Goal: Transaction & Acquisition: Purchase product/service

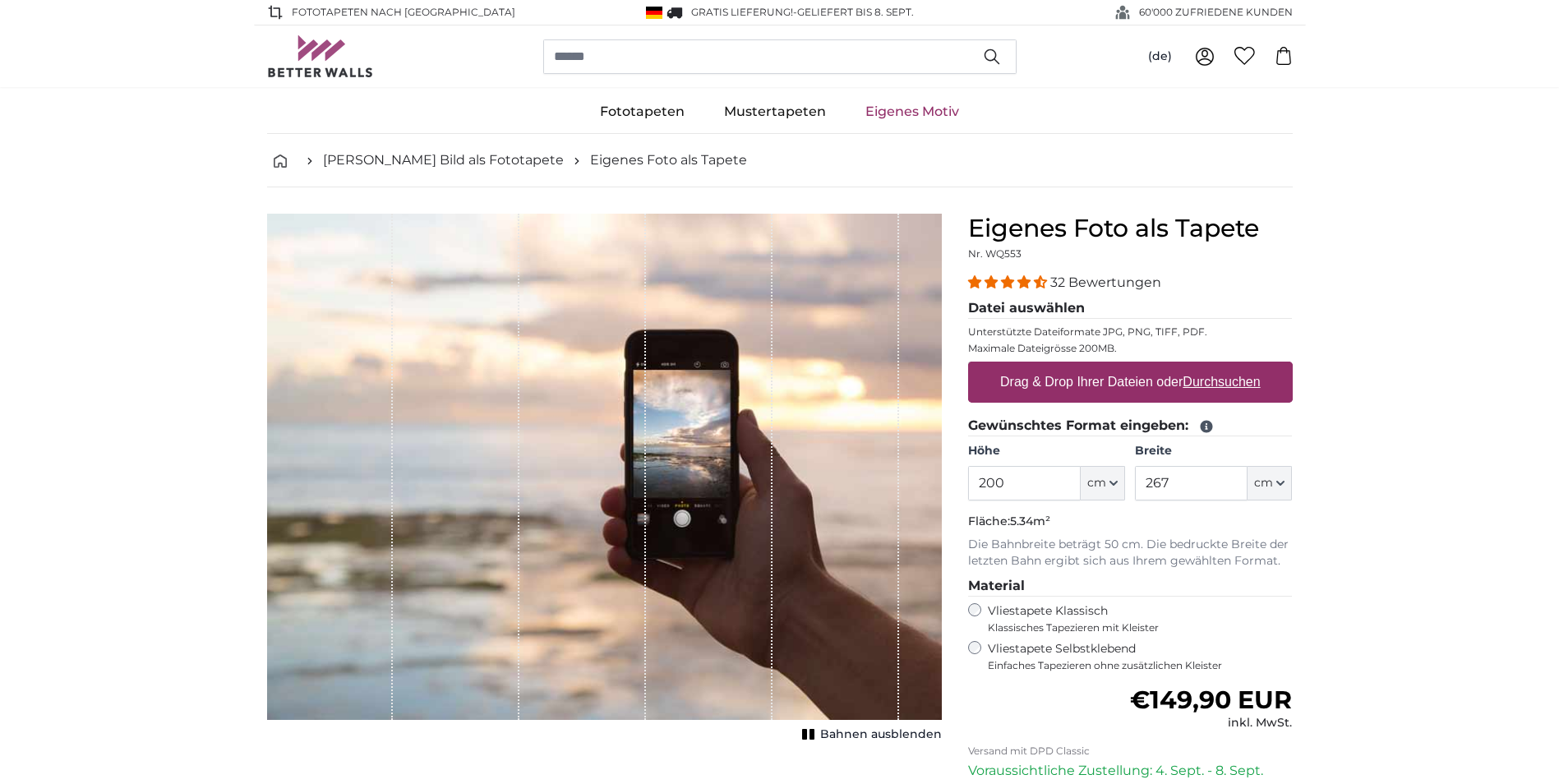
drag, startPoint x: 1036, startPoint y: 488, endPoint x: 923, endPoint y: 482, distance: 113.2
click at [923, 482] on product-detail "Abbrechen Bild zuschneiden Bahnen ausblenden Eigenes Foto als Tapete Nr. WQ553 …" at bounding box center [780, 570] width 1052 height 766
drag, startPoint x: 1171, startPoint y: 479, endPoint x: 1136, endPoint y: 476, distance: 35.1
click at [1136, 476] on input "267" at bounding box center [1190, 483] width 112 height 34
type input "350"
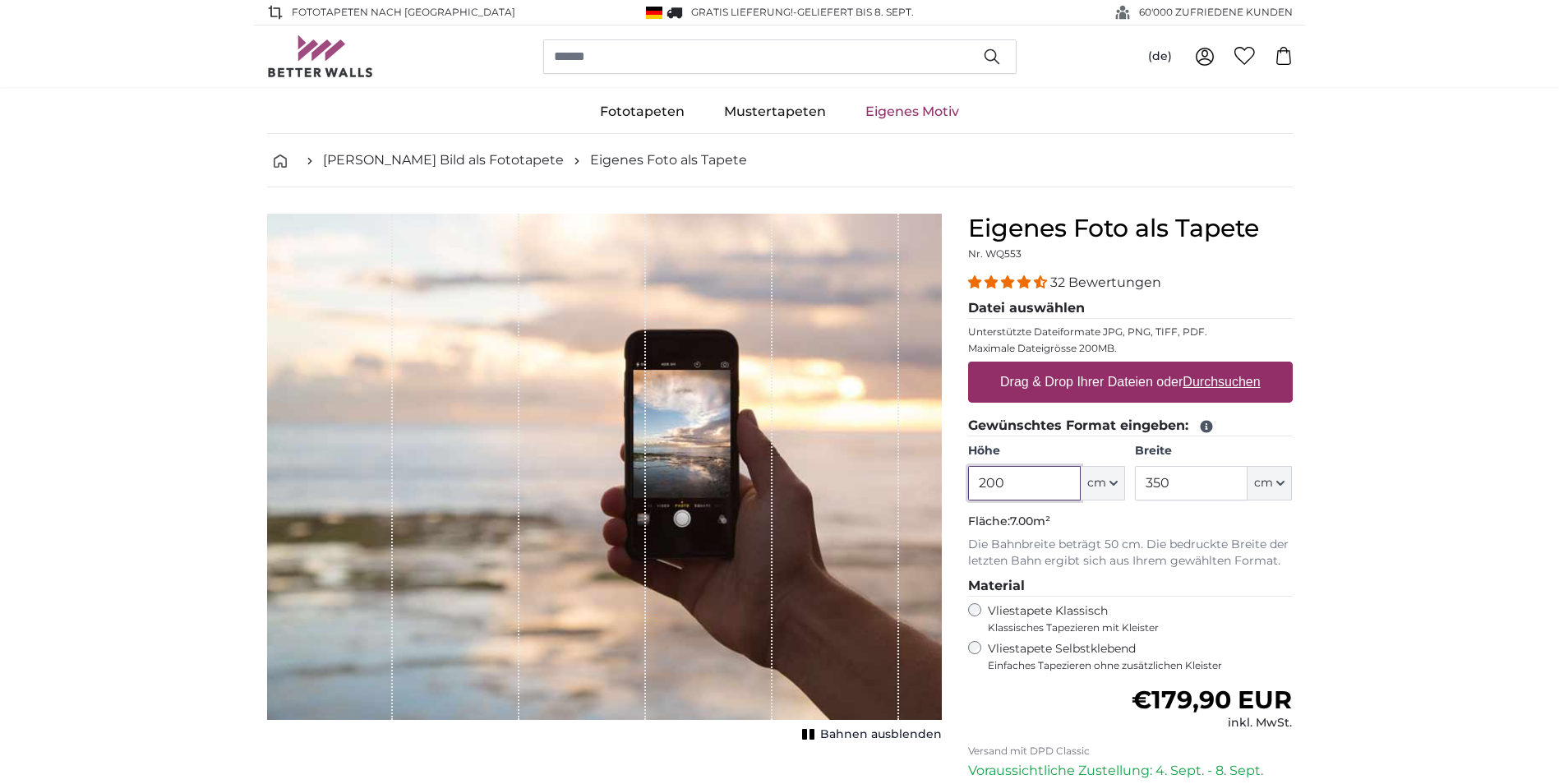
drag, startPoint x: 1022, startPoint y: 483, endPoint x: 964, endPoint y: 480, distance: 58.1
click at [964, 480] on div "Eigenes Foto als Tapete Nr. WQ553 32 Bewertungen Datei auswählen Unterstützte D…" at bounding box center [1131, 583] width 351 height 740
click at [849, 734] on span "Bahnen ausblenden" at bounding box center [881, 734] width 122 height 17
click at [852, 732] on span "Bahnen einblenden" at bounding box center [882, 734] width 121 height 17
click at [852, 732] on span "Bahnen ausblenden" at bounding box center [881, 734] width 122 height 17
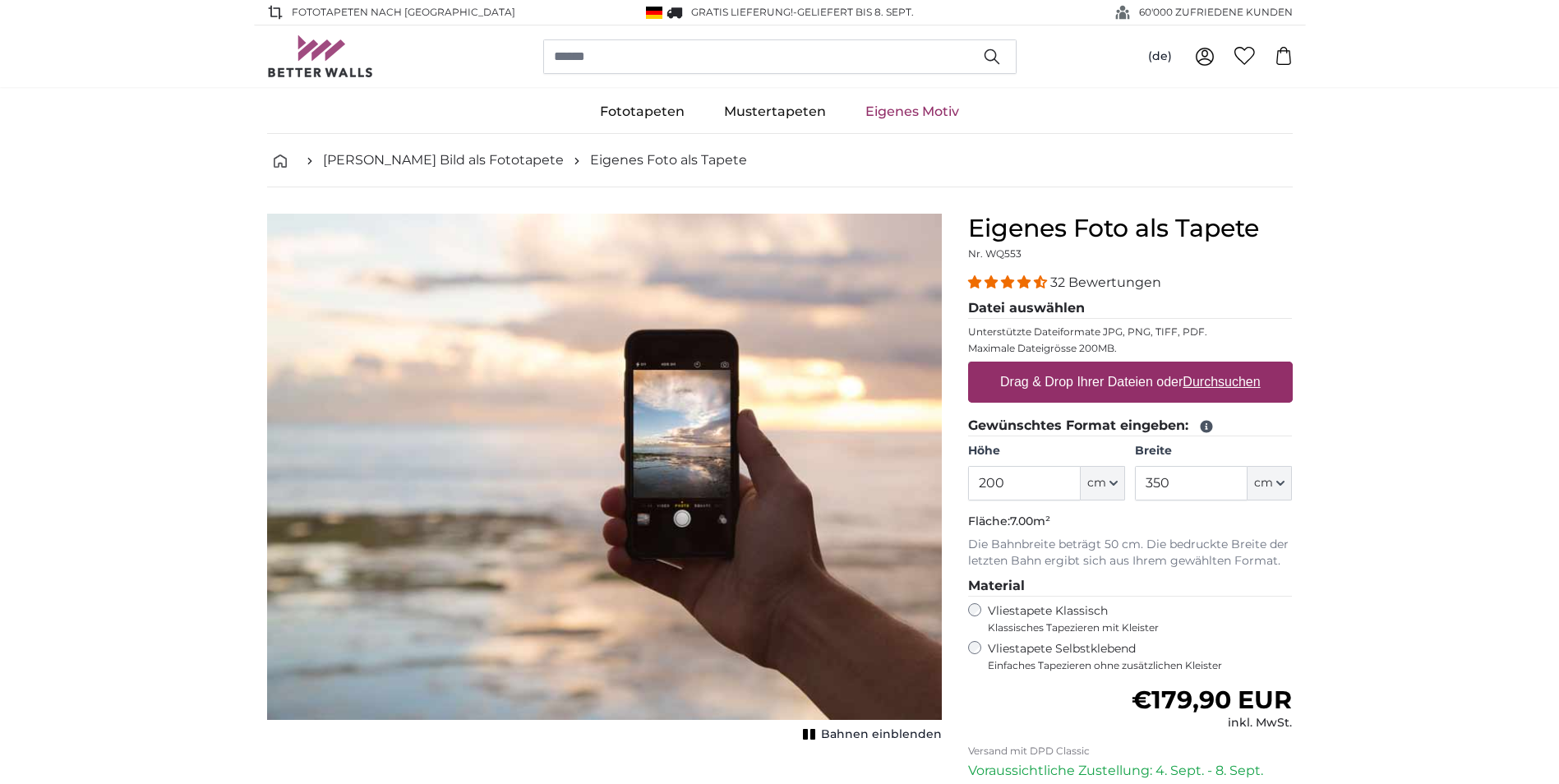
click at [852, 732] on span "Bahnen einblenden" at bounding box center [882, 734] width 121 height 17
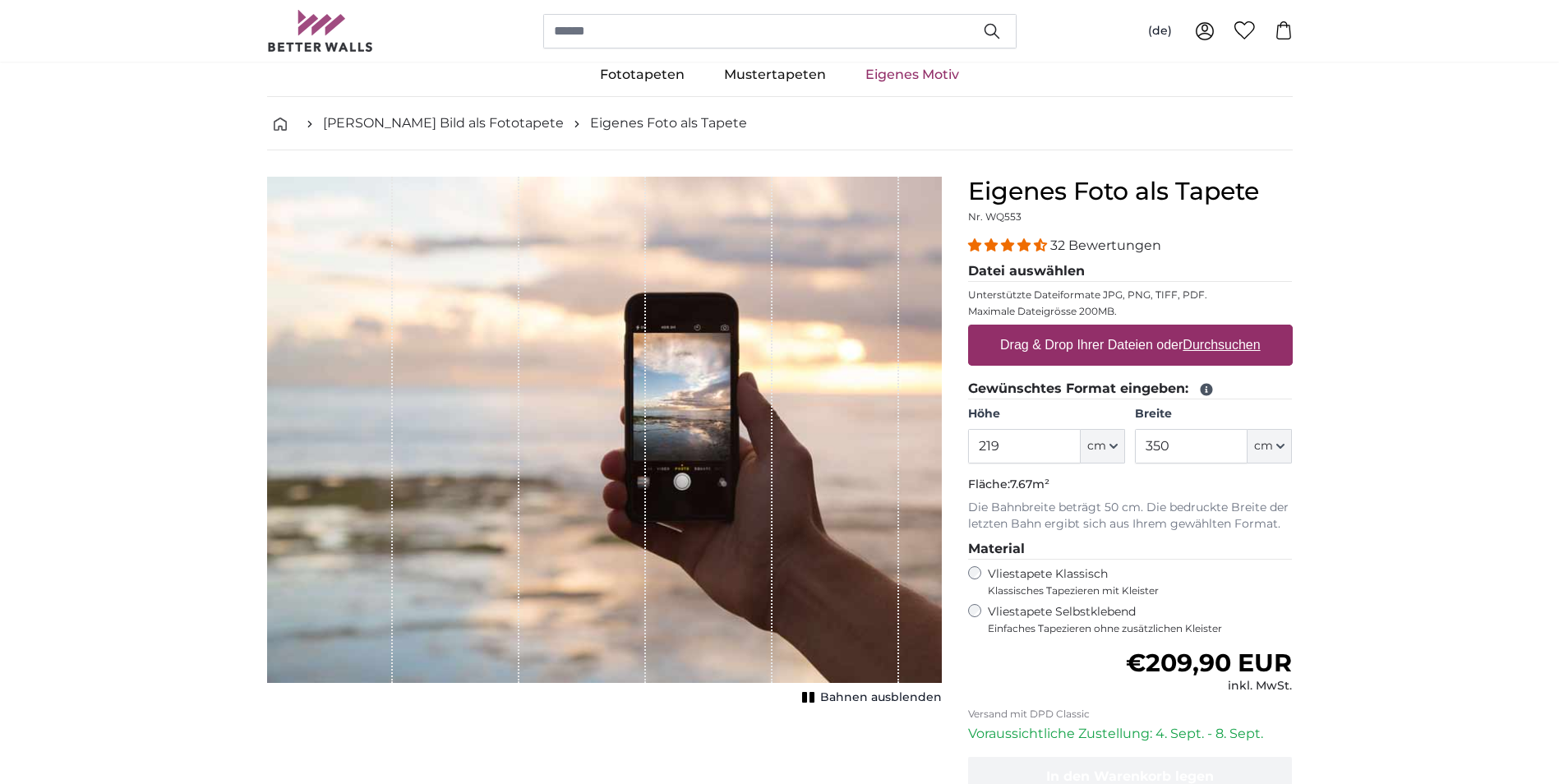
scroll to position [164, 0]
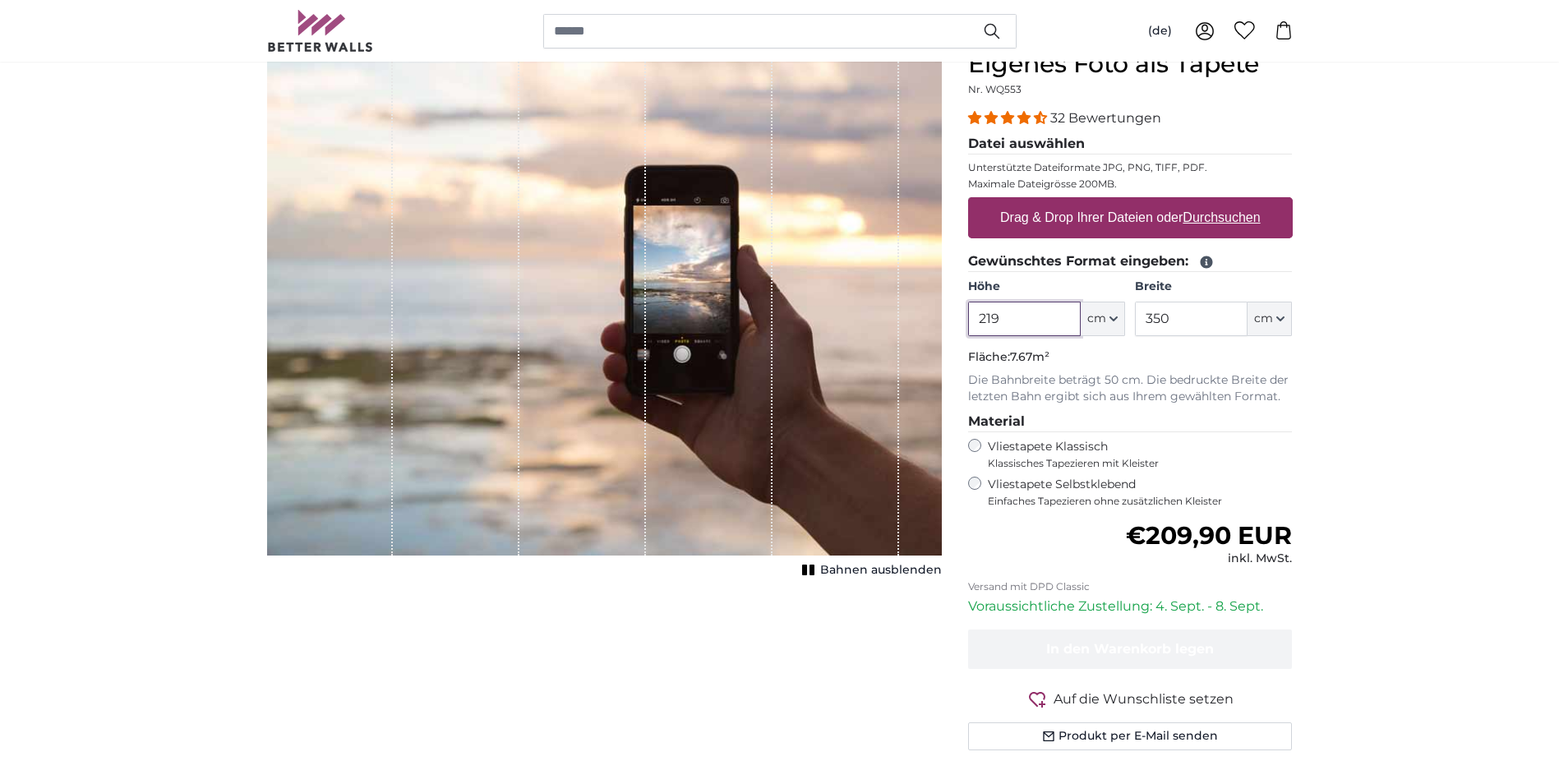
drag, startPoint x: 1022, startPoint y: 308, endPoint x: 940, endPoint y: 303, distance: 82.2
click at [940, 303] on product-detail "Abbrechen Bild zuschneiden Bahnen ausblenden Eigenes Foto als Tapete Nr. WQ553 …" at bounding box center [780, 407] width 1052 height 766
type input "230"
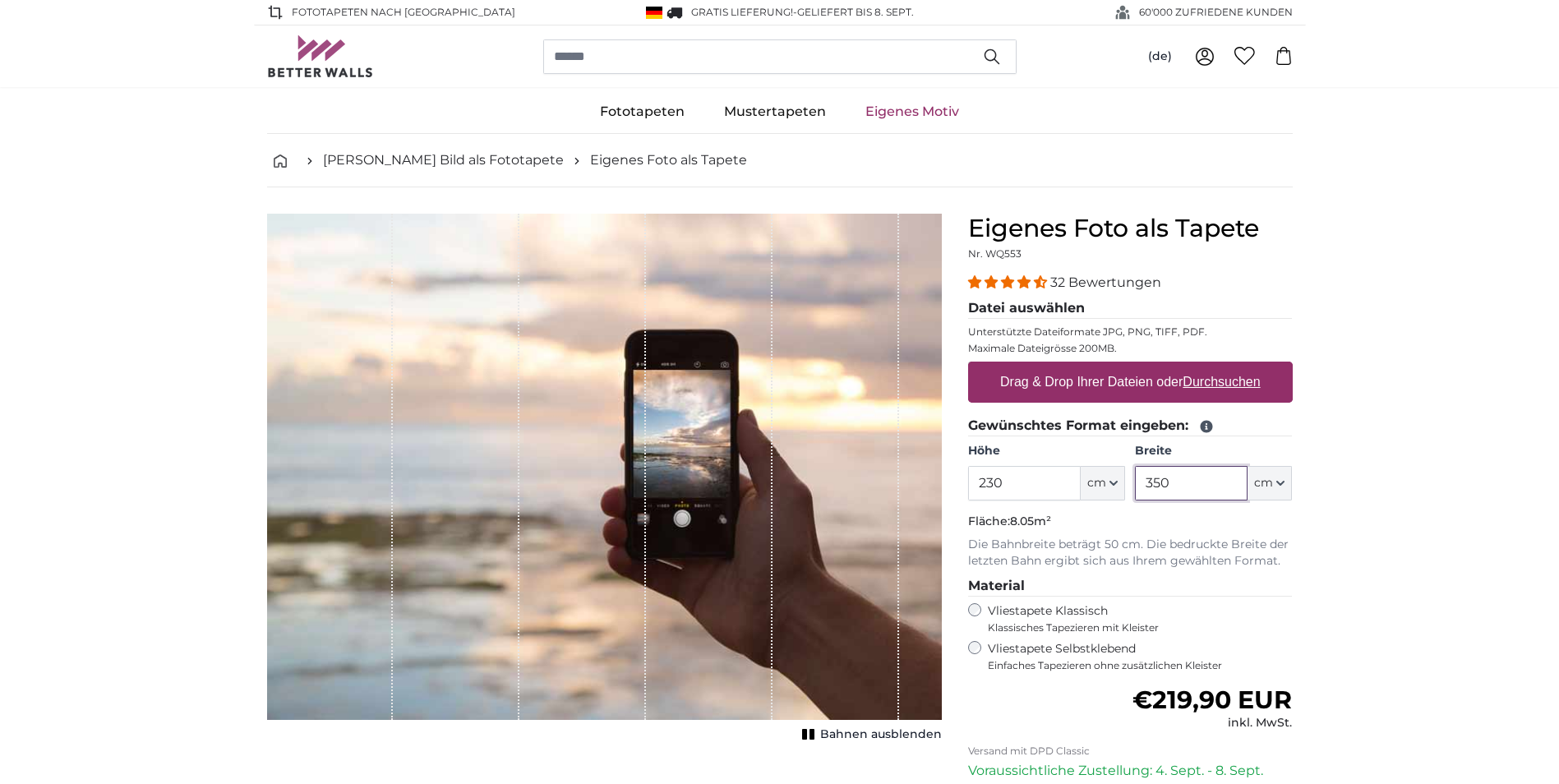
drag, startPoint x: 1175, startPoint y: 483, endPoint x: 992, endPoint y: 485, distance: 183.0
click at [992, 485] on div "Höhe 230 ft cm Centimeter (cm) Inches (inch) Feet (ft. in.) Breite 350 ft cm Ce…" at bounding box center [1130, 471] width 325 height 58
